Goal: Information Seeking & Learning: Find specific fact

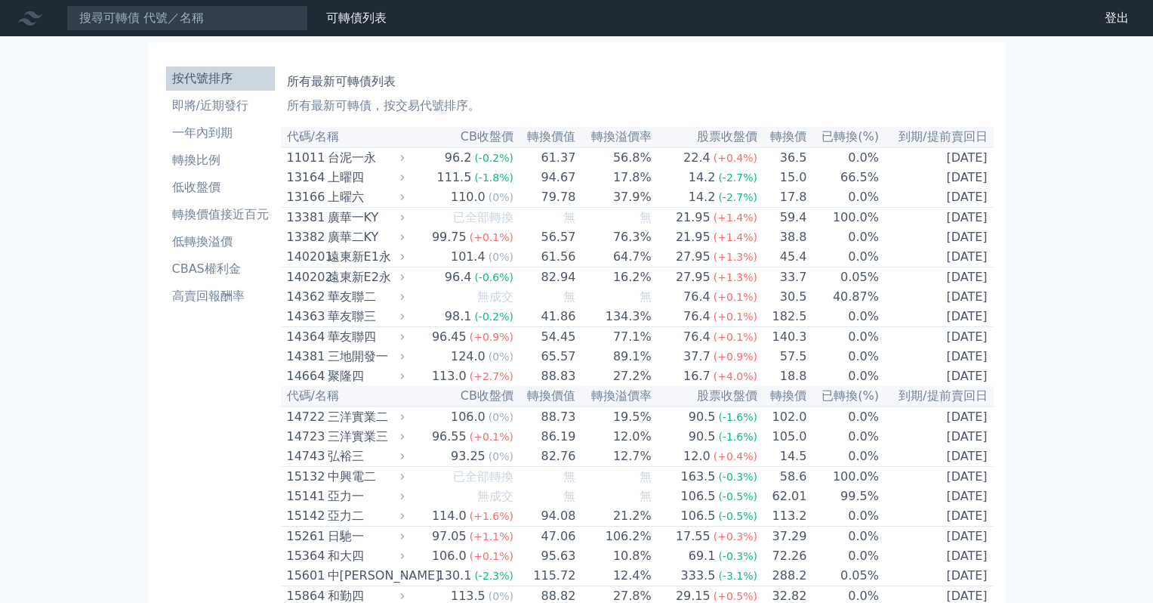
click at [365, 155] on div "台泥一永" at bounding box center [365, 158] width 74 height 18
click at [405, 159] on icon at bounding box center [403, 158] width 4 height 6
click at [233, 219] on li "轉換價值接近百元" at bounding box center [220, 214] width 109 height 18
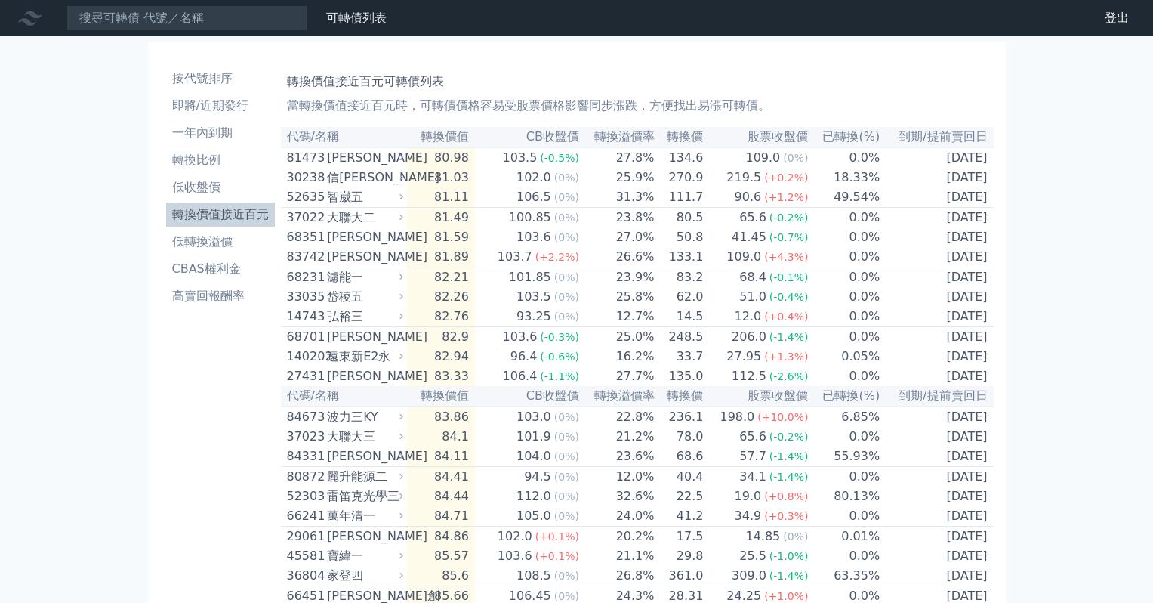
click at [406, 202] on icon at bounding box center [401, 197] width 10 height 10
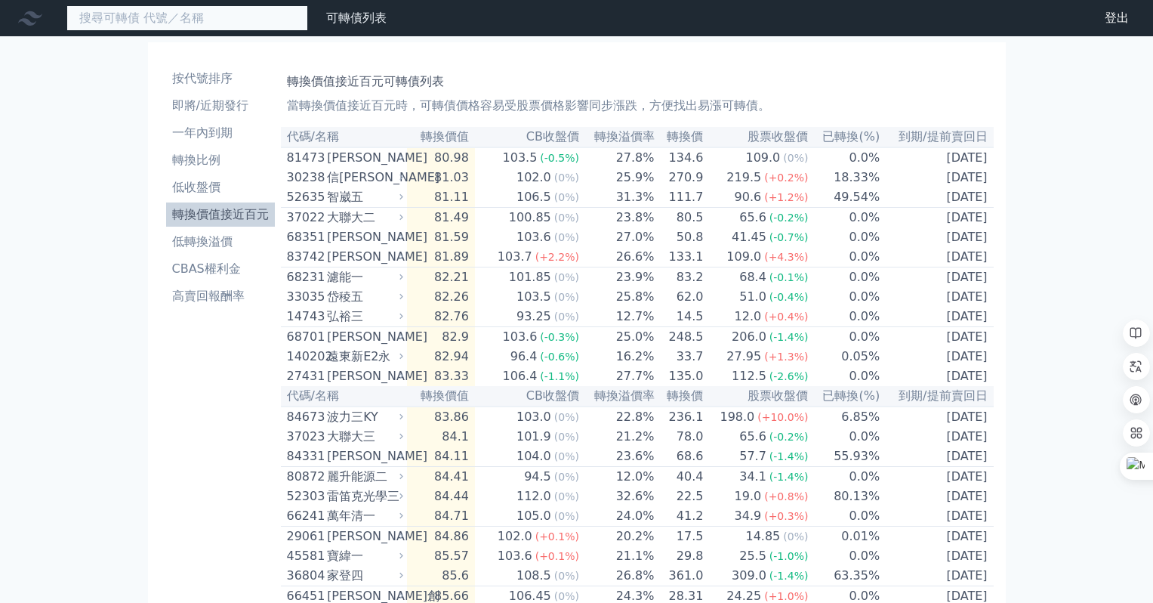
click at [230, 26] on input at bounding box center [187, 18] width 242 height 26
type input "15601"
